Goal: Navigation & Orientation: Find specific page/section

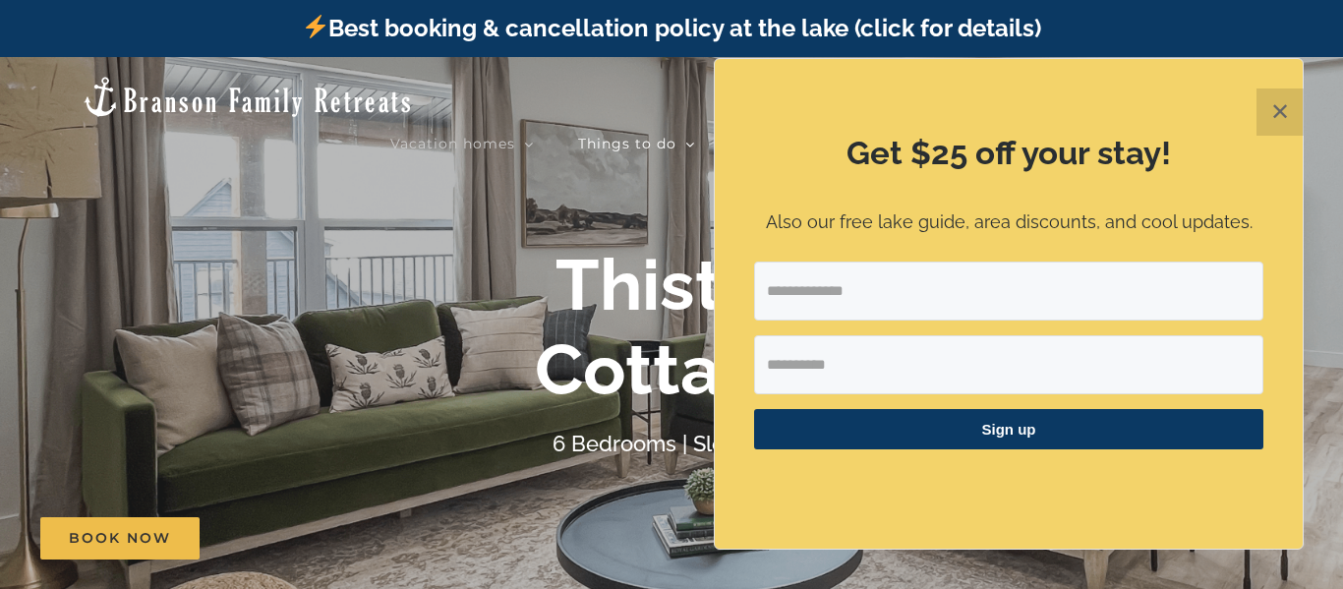
click at [1281, 109] on button "✕" at bounding box center [1280, 112] width 47 height 47
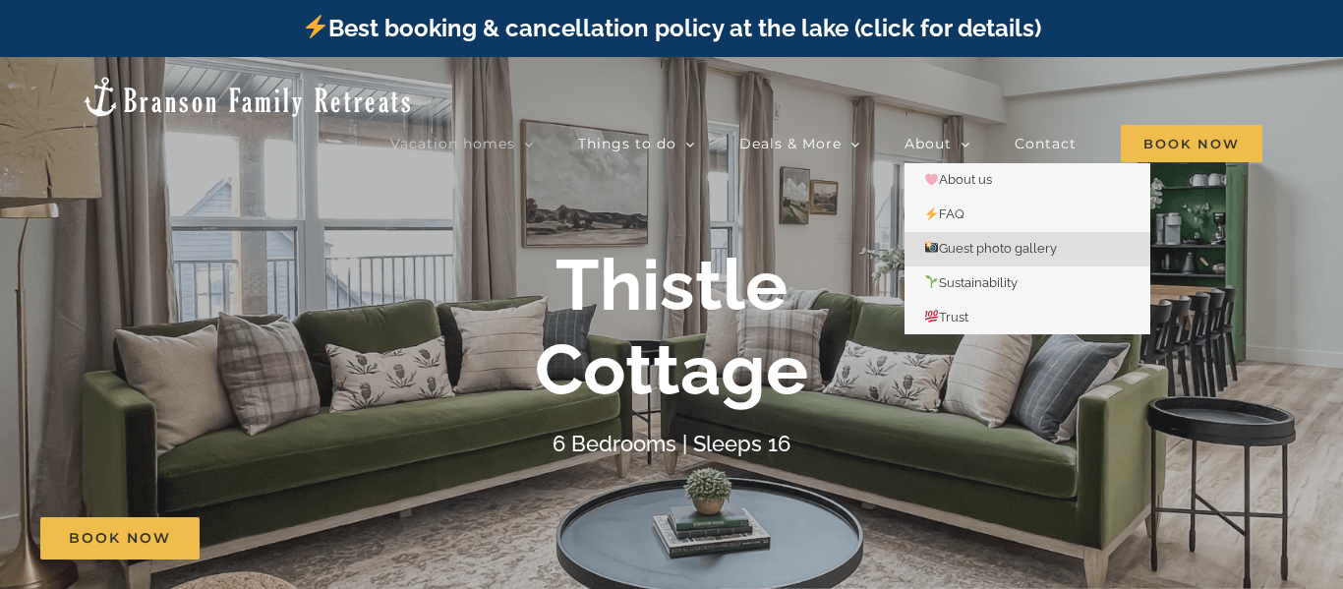
click at [979, 241] on span "Guest photo gallery" at bounding box center [990, 248] width 133 height 15
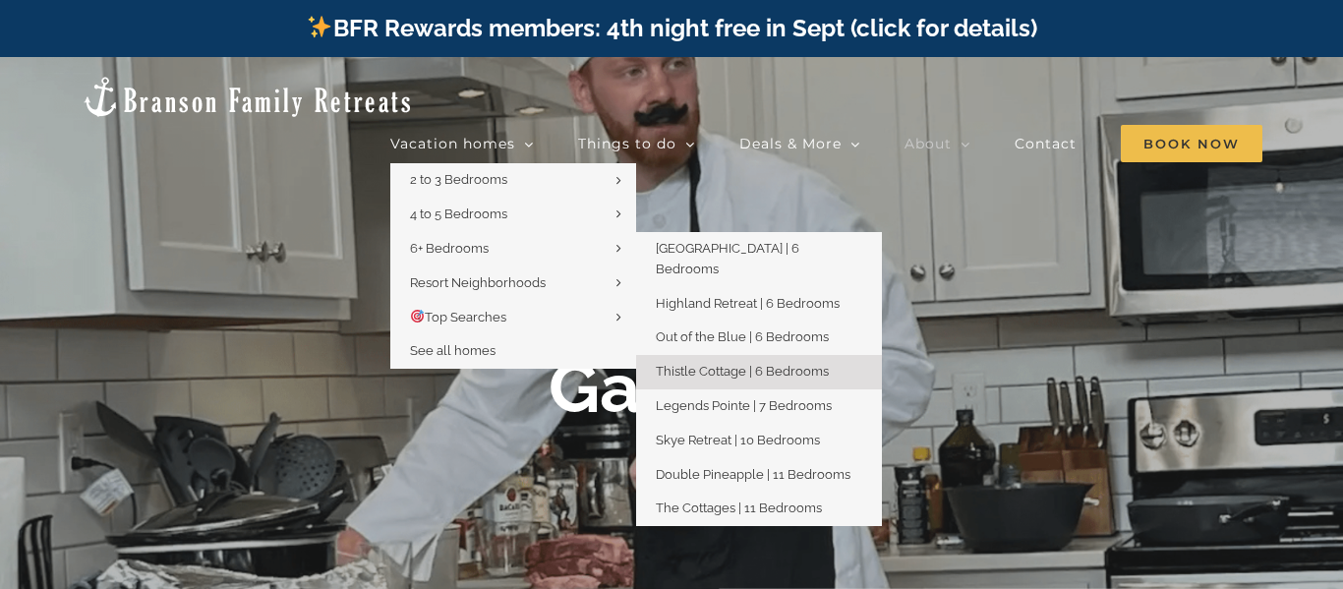
click at [745, 364] on span "Thistle Cottage | 6 Bedrooms" at bounding box center [742, 371] width 173 height 15
